Goal: Information Seeking & Learning: Learn about a topic

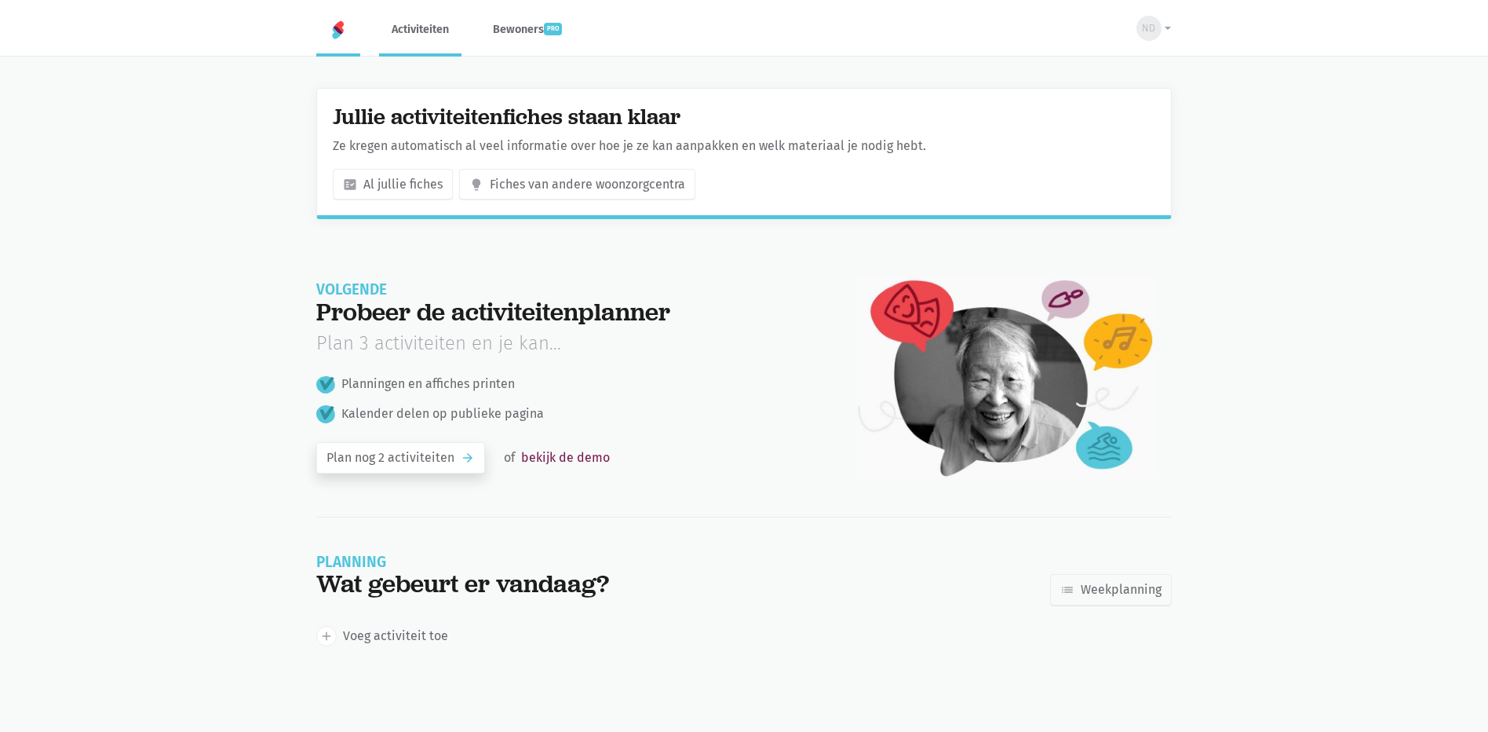
click at [433, 38] on link "Activiteiten" at bounding box center [420, 29] width 82 height 53
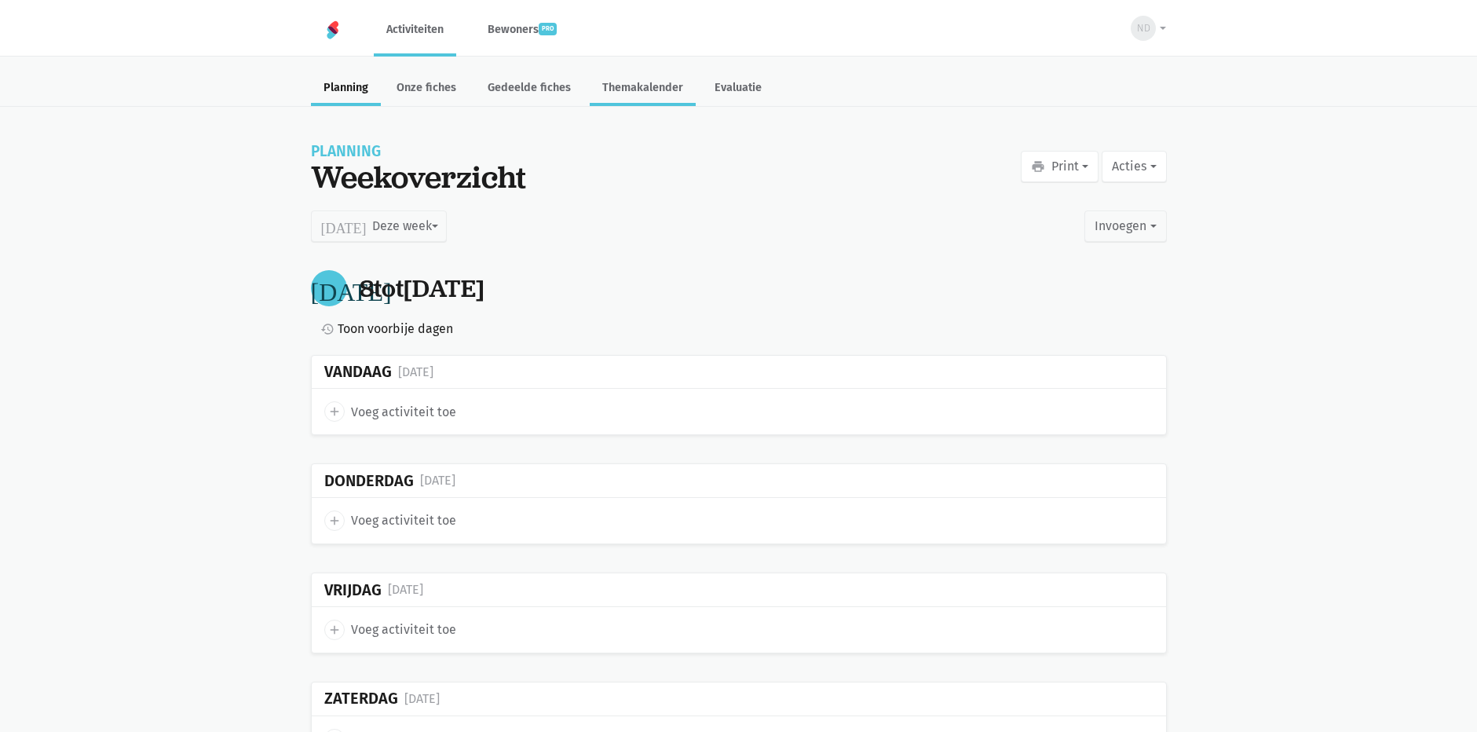
click at [640, 95] on link "Themakalender" at bounding box center [643, 89] width 106 height 34
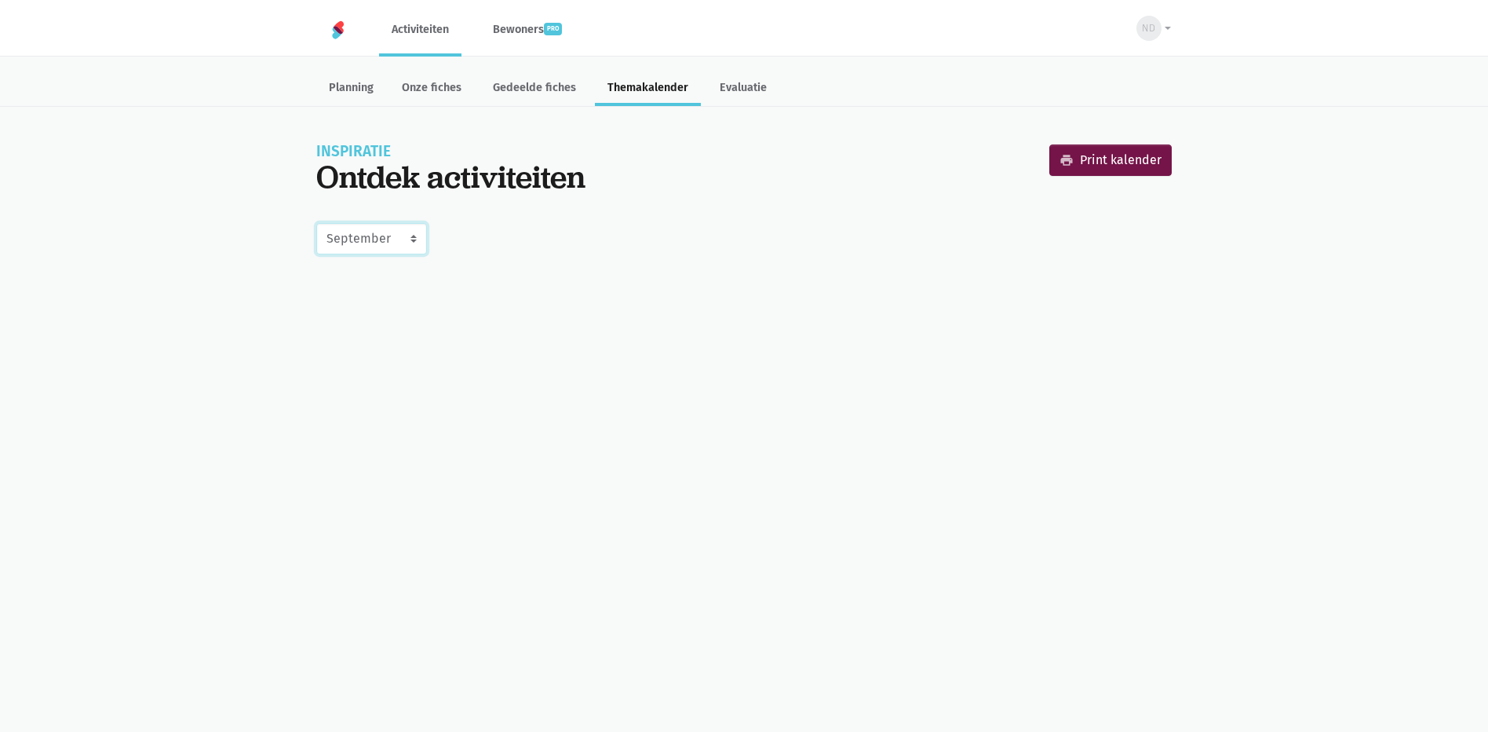
click at [411, 241] on select "Juni Juli Augustus September Oktober November December Januari 2026 Februari 20…" at bounding box center [371, 238] width 111 height 31
select select "10-2025"
click at [316, 223] on select "Juni Juli Augustus September Oktober November December Januari 2026 Februari 20…" at bounding box center [371, 238] width 111 height 31
click at [432, 88] on link "Onze fiches" at bounding box center [431, 89] width 85 height 34
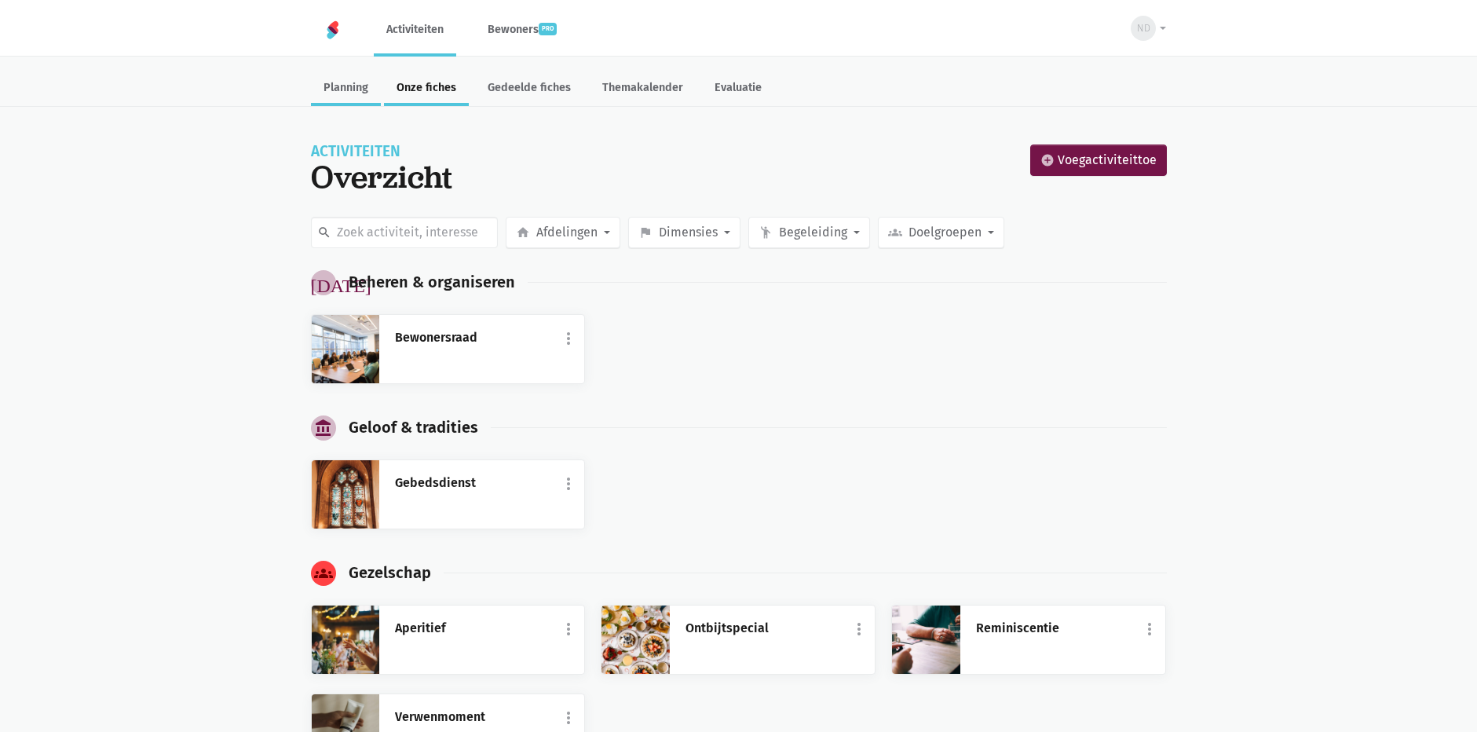
click at [340, 93] on link "Planning" at bounding box center [346, 89] width 70 height 34
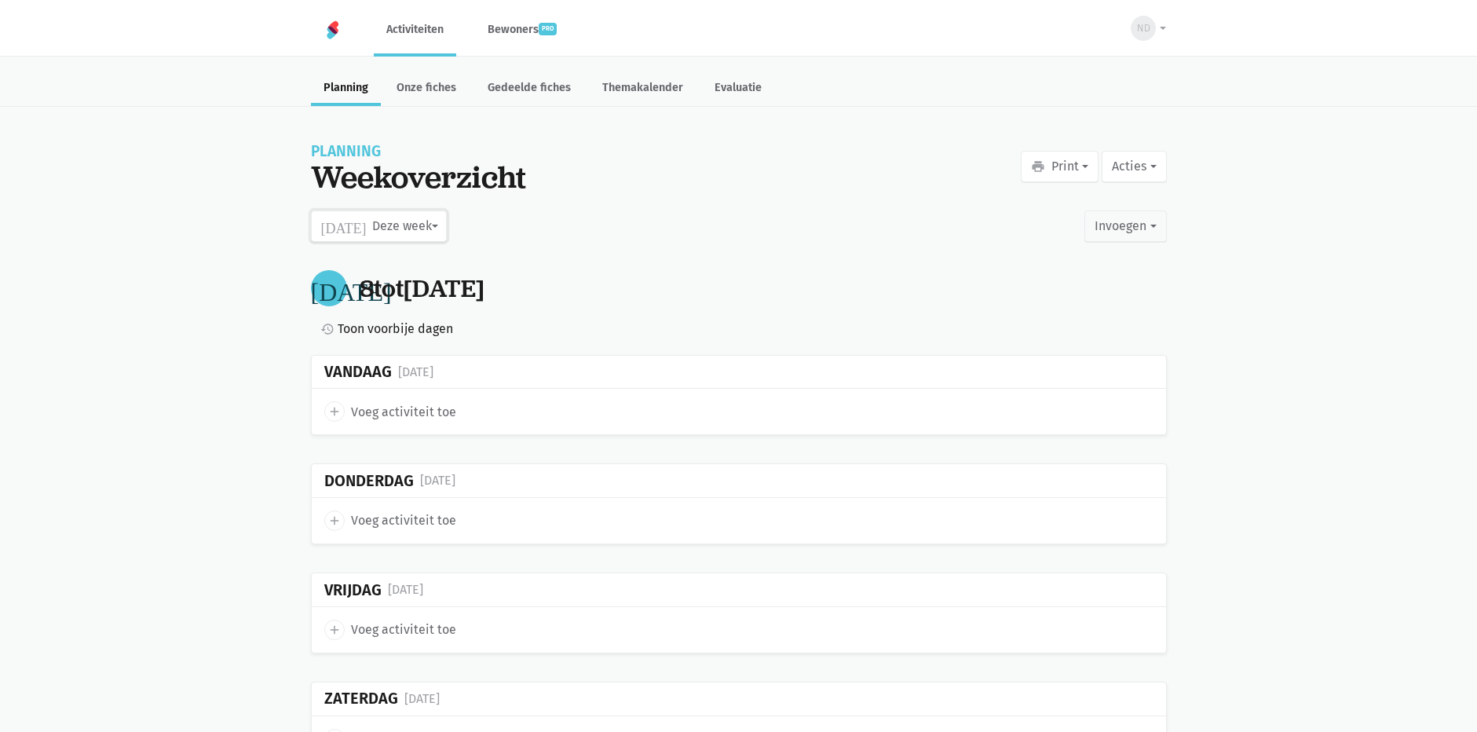
click at [433, 222] on button "today Deze week" at bounding box center [379, 225] width 136 height 31
click at [375, 373] on label "Oktober" at bounding box center [363, 372] width 102 height 27
click at [0, 0] on input "Oktober" at bounding box center [0, 0] width 0 height 0
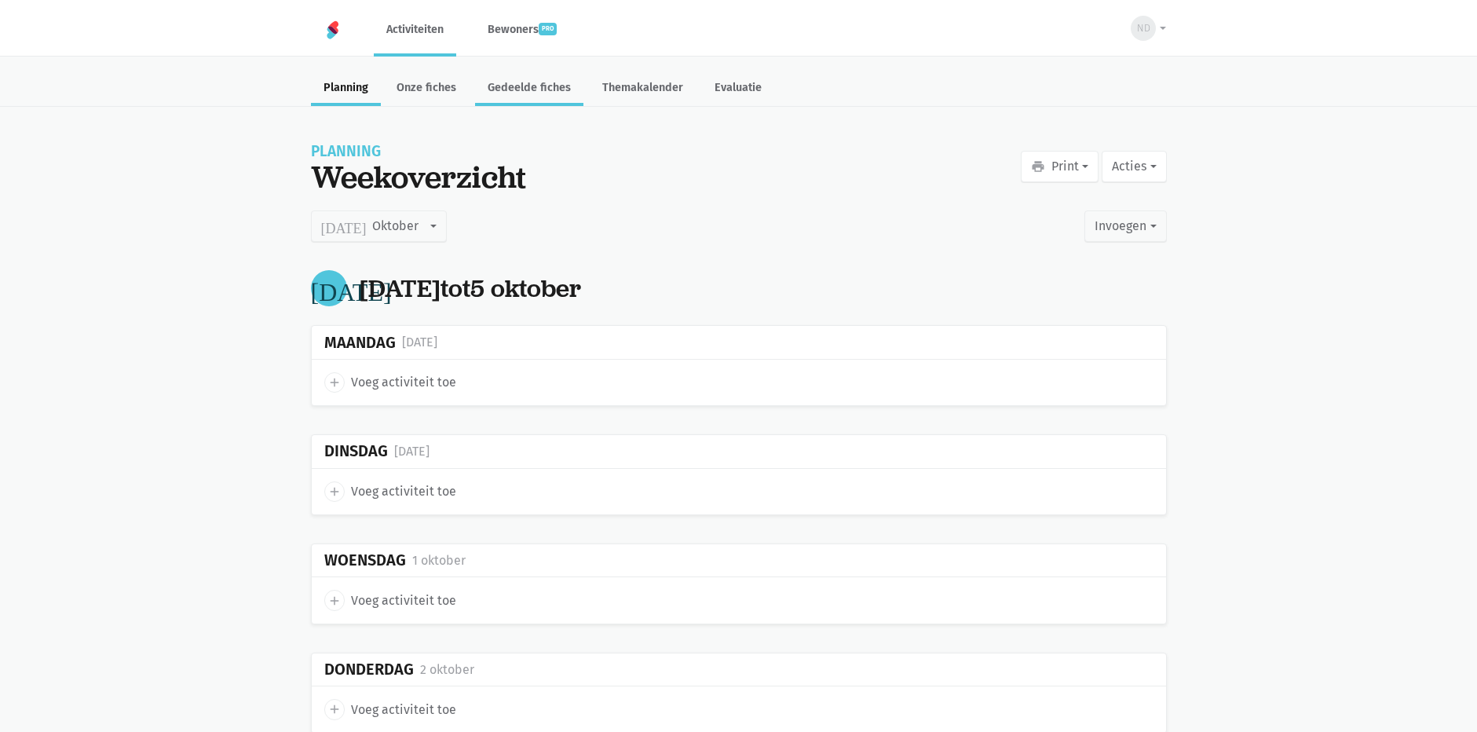
click at [508, 96] on link "Gedeelde fiches" at bounding box center [529, 89] width 108 height 34
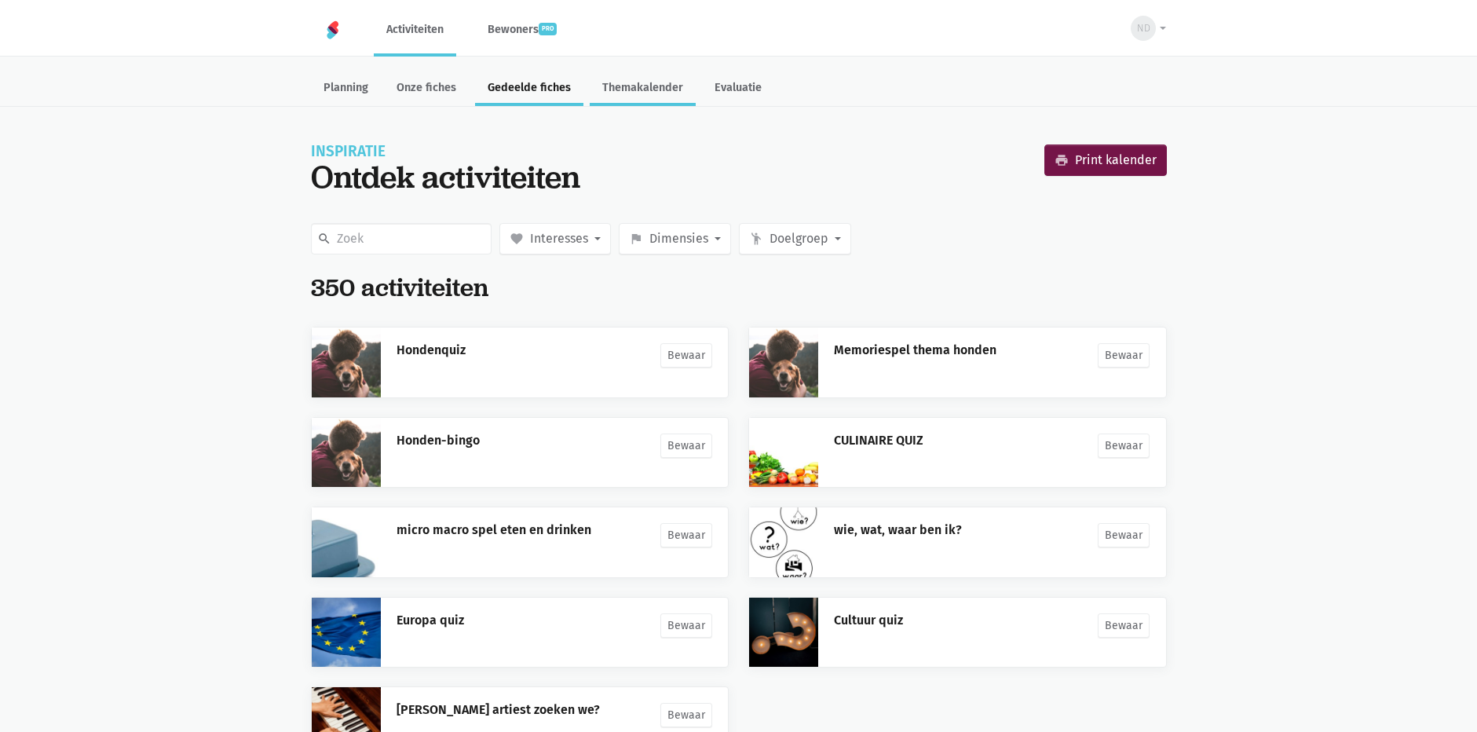
click at [636, 86] on link "Themakalender" at bounding box center [643, 89] width 106 height 34
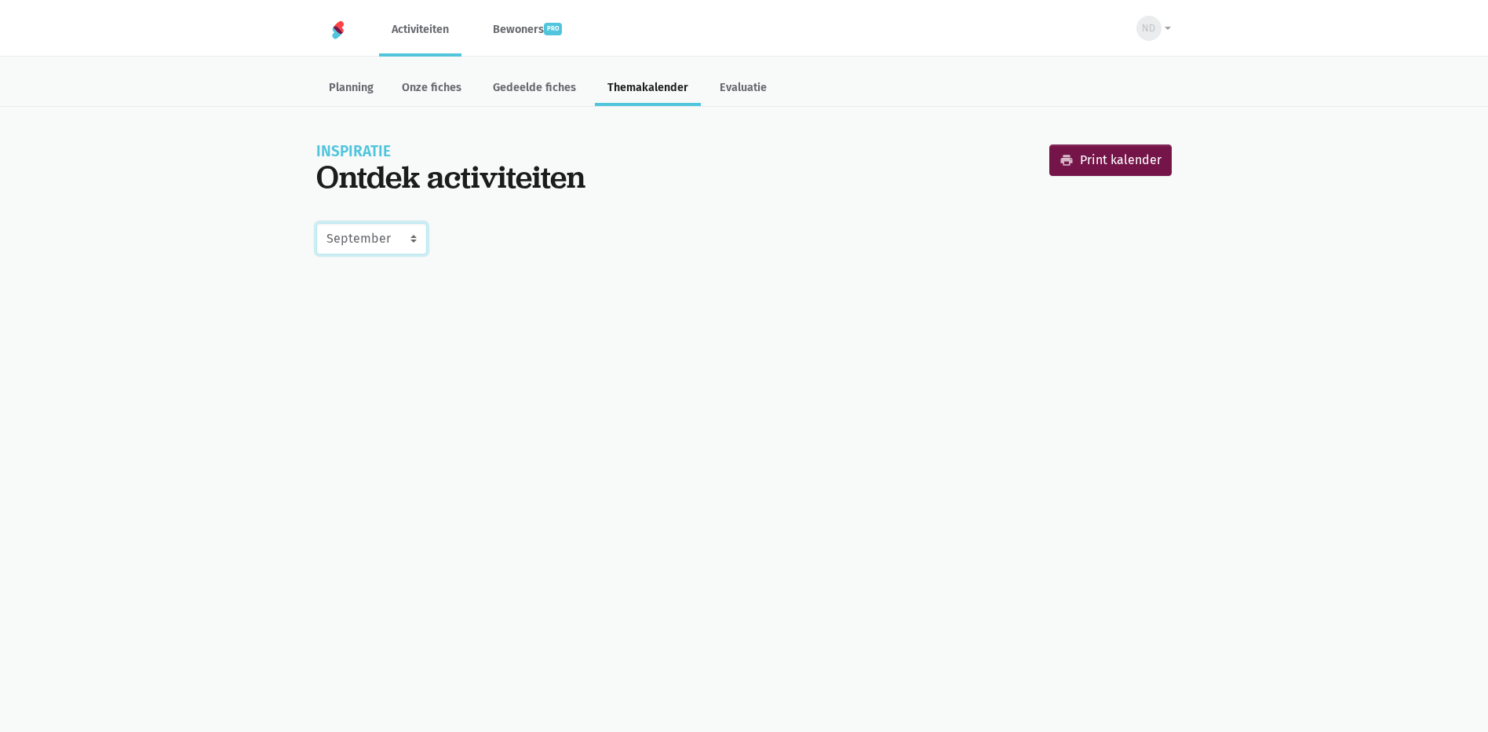
click at [409, 246] on select "Juni Juli Augustus September Oktober November December Januari 2026 Februari 20…" at bounding box center [371, 238] width 111 height 31
click at [316, 223] on select "Juni Juli Augustus September Oktober November December Januari 2026 Februari 20…" at bounding box center [371, 238] width 111 height 31
click at [415, 238] on select "Juni Juli Augustus September Oktober November December Januari 2026 Februari 20…" at bounding box center [371, 238] width 111 height 31
select select "7-2025"
click at [316, 223] on select "Juni Juli Augustus September Oktober November December Januari 2026 Februari 20…" at bounding box center [371, 238] width 111 height 31
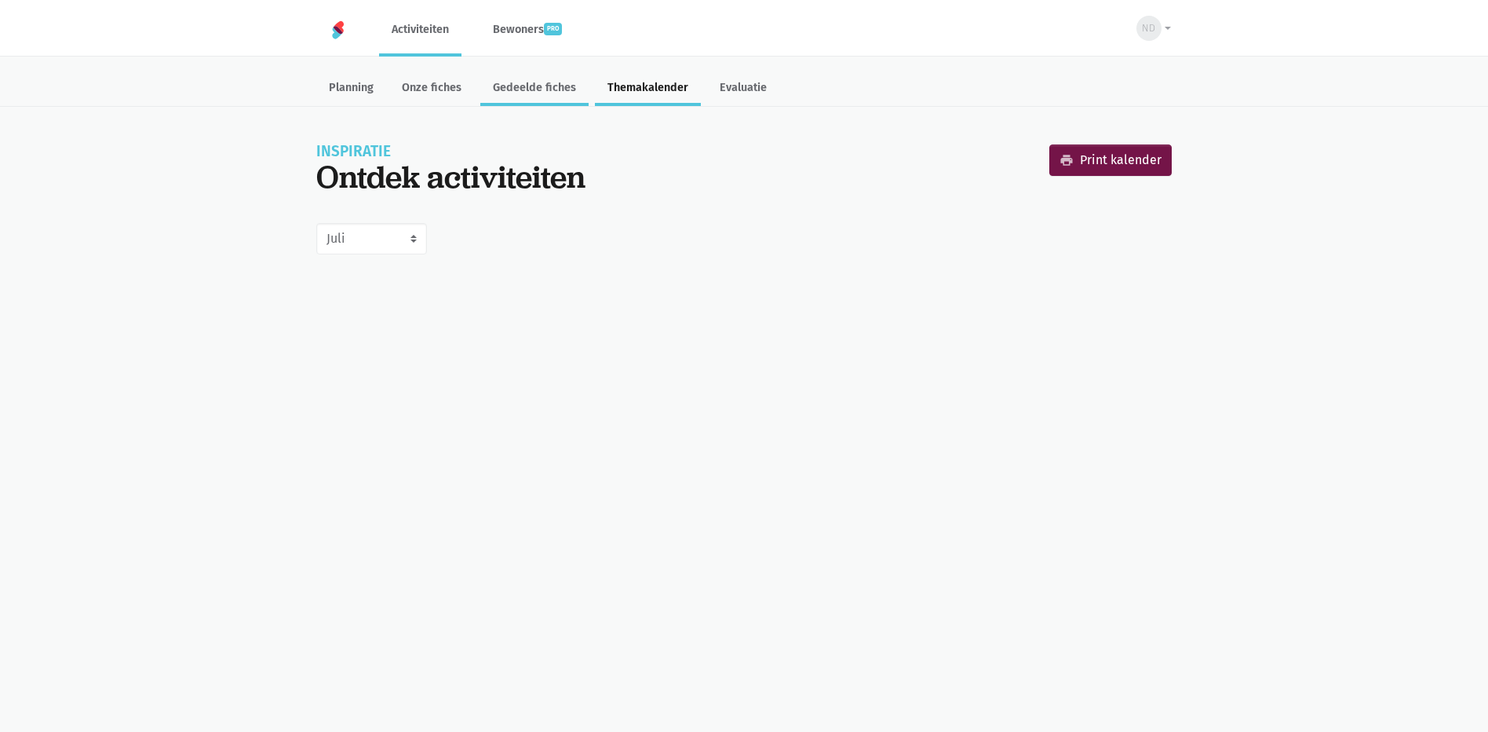
click at [531, 84] on link "Gedeelde fiches" at bounding box center [534, 89] width 108 height 34
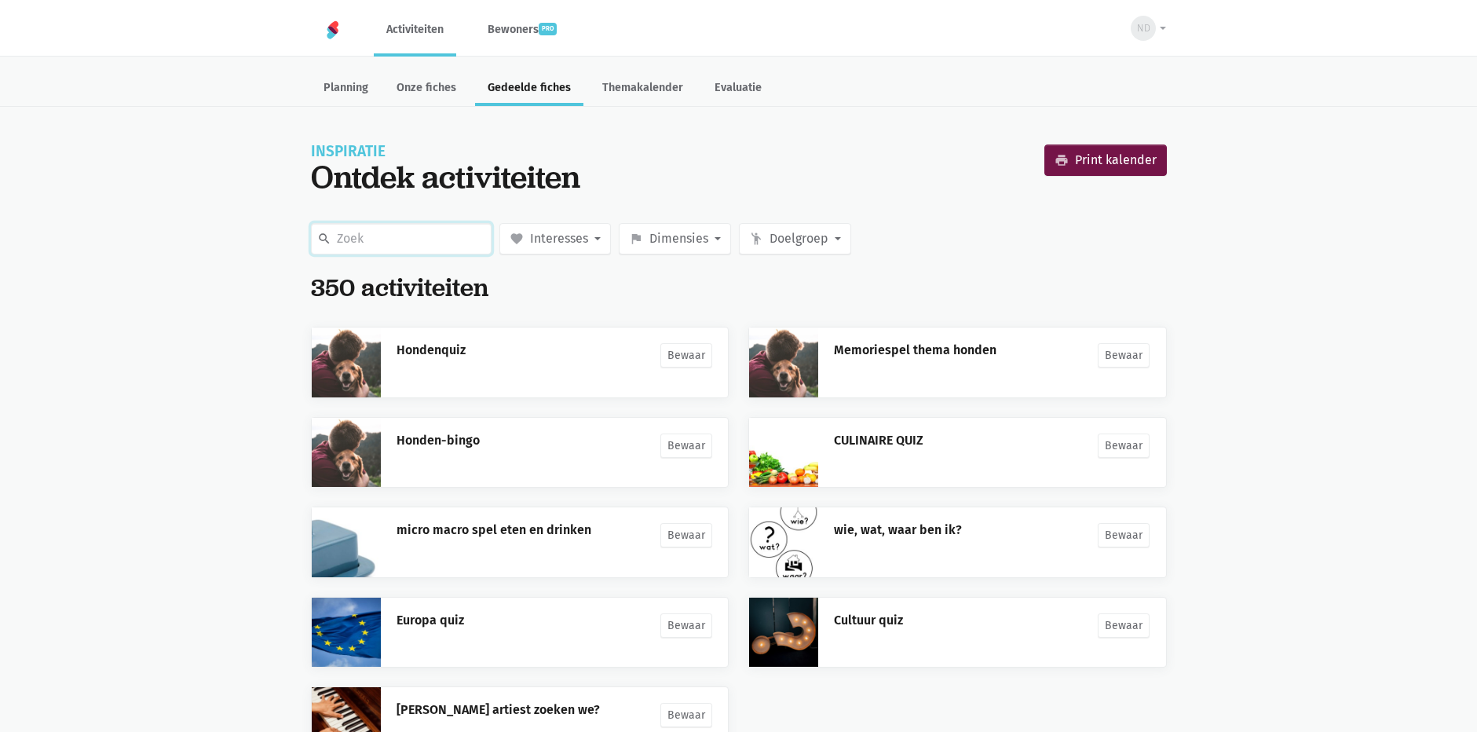
click at [439, 230] on input "text" at bounding box center [401, 238] width 181 height 31
click at [430, 240] on input "text" at bounding box center [401, 238] width 181 height 31
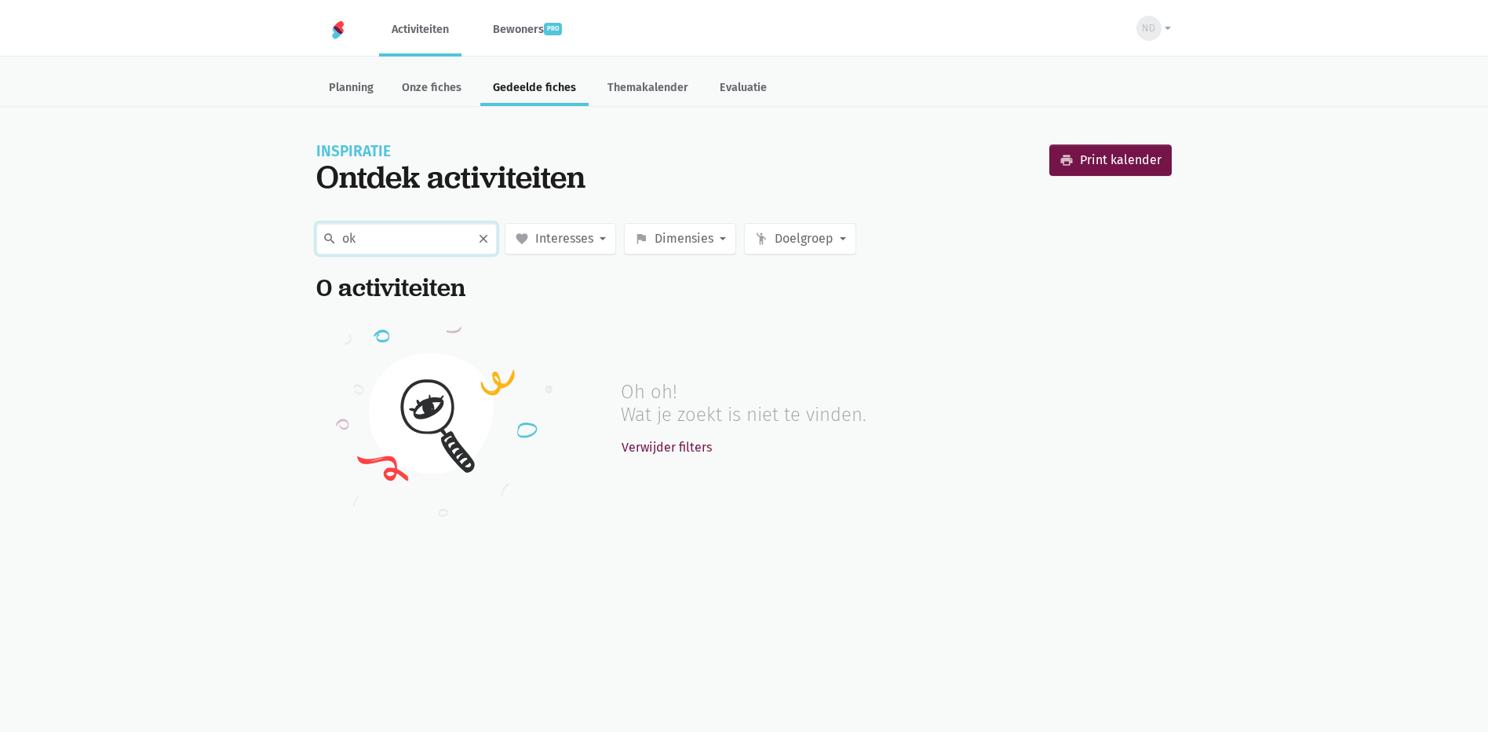
type input "o"
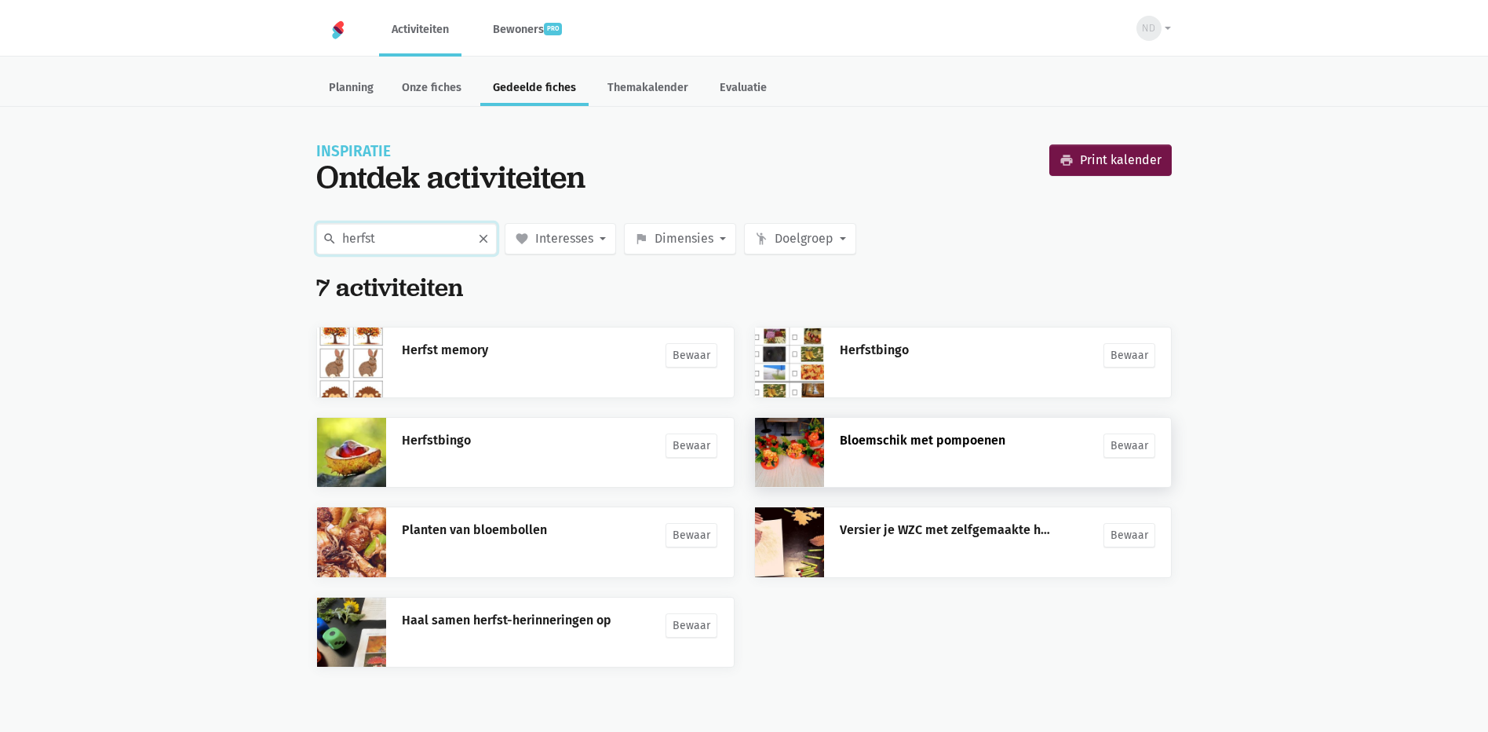
type input "herfst"
click at [885, 446] on link "Bloemschik met pompoenen" at bounding box center [923, 440] width 166 height 15
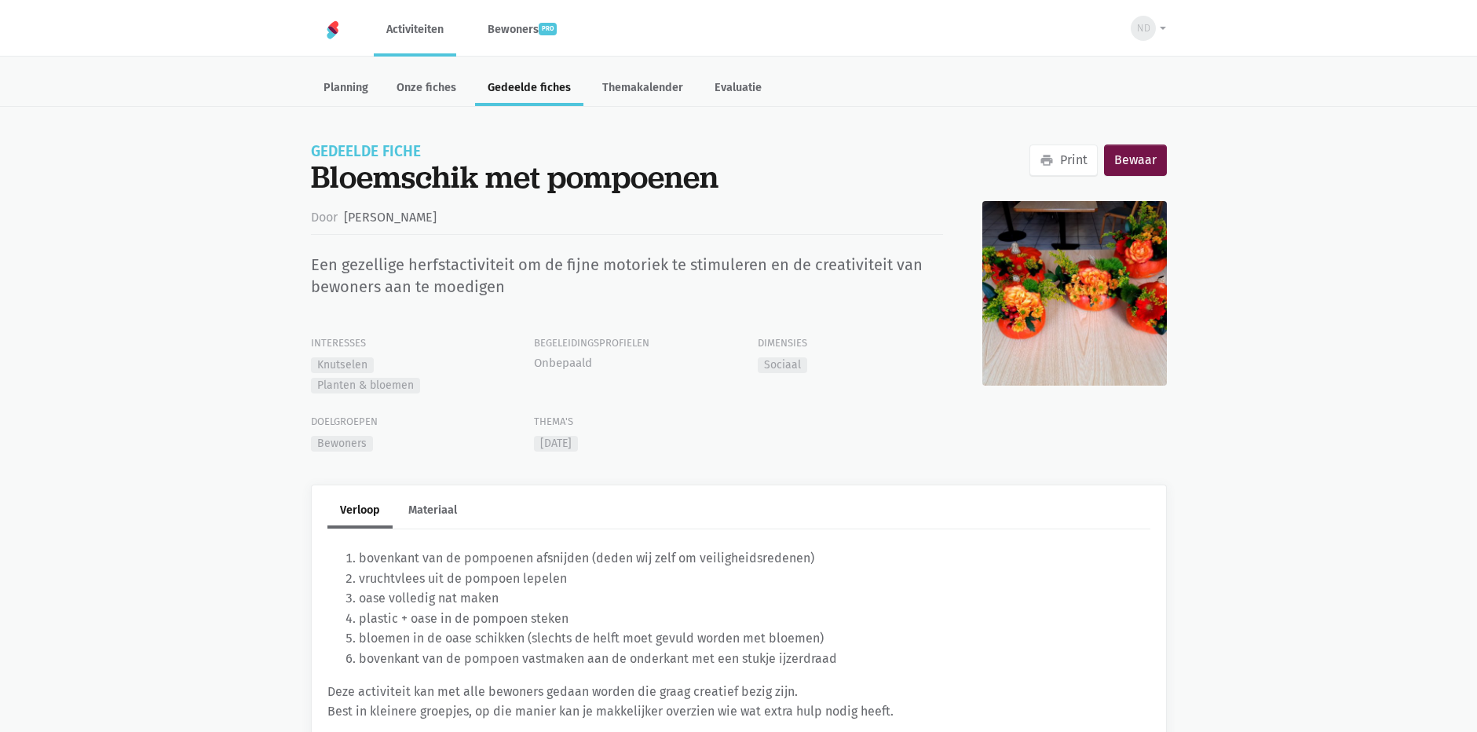
click at [1042, 281] on img at bounding box center [1074, 293] width 184 height 184
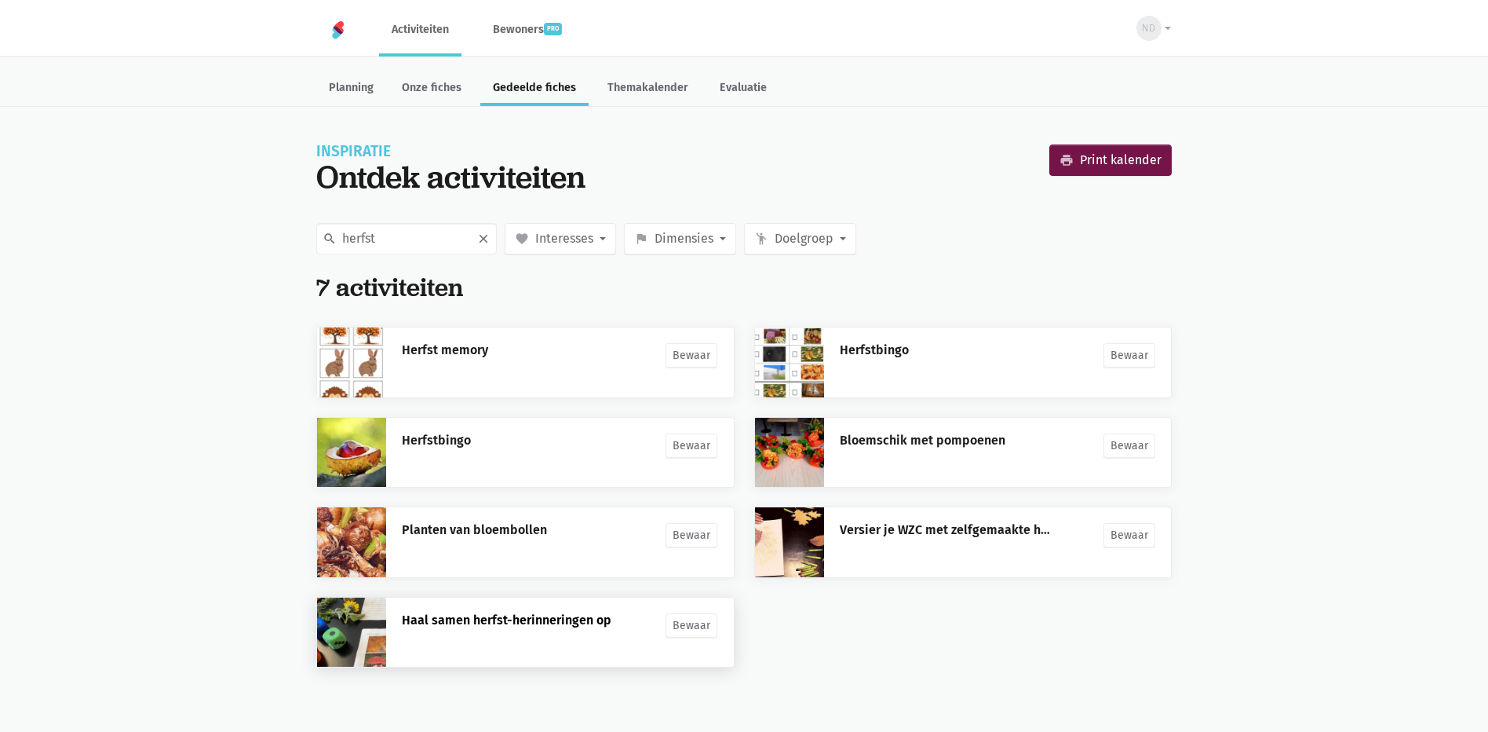
click at [554, 620] on link "Haal samen herfst-herinneringen op" at bounding box center [507, 619] width 210 height 15
click at [517, 535] on link "Planten van bloembollen" at bounding box center [474, 529] width 145 height 15
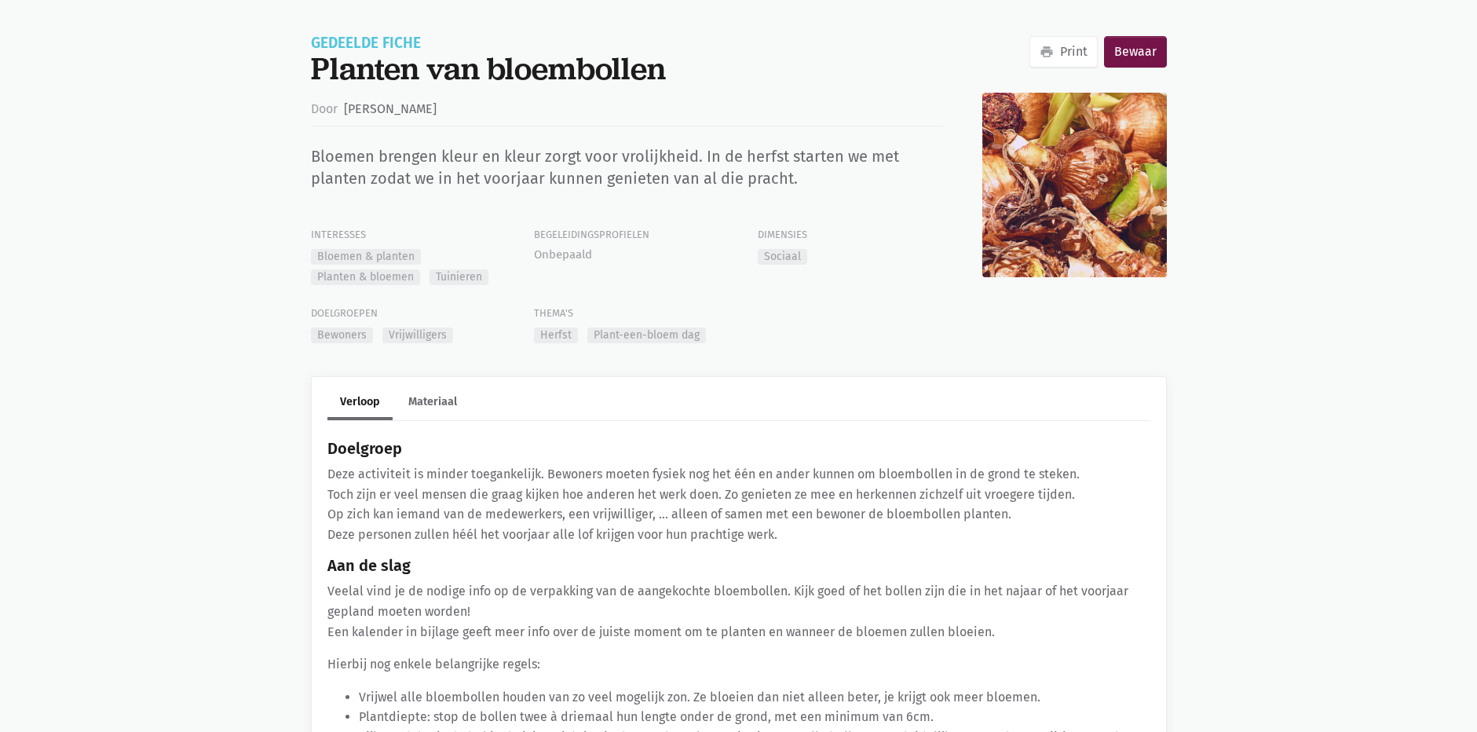
scroll to position [116, 0]
